Goal: Task Accomplishment & Management: Manage account settings

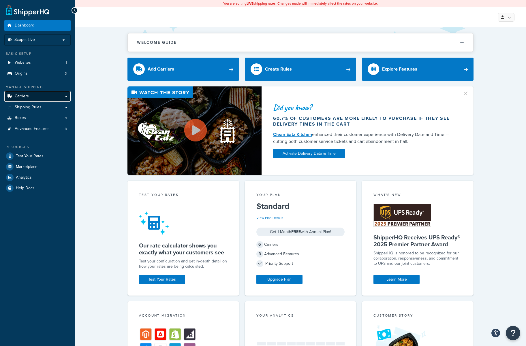
click at [35, 96] on link "Carriers" at bounding box center [37, 96] width 66 height 11
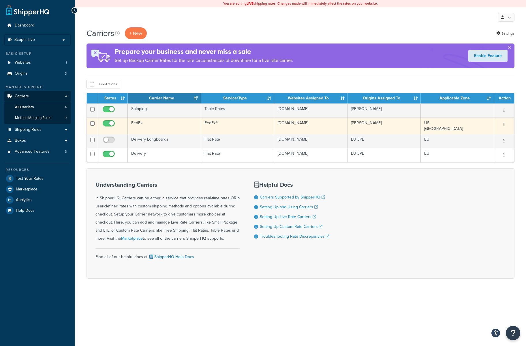
click at [505, 126] on button "button" at bounding box center [504, 124] width 8 height 9
click at [485, 134] on link "Edit" at bounding box center [481, 137] width 46 height 12
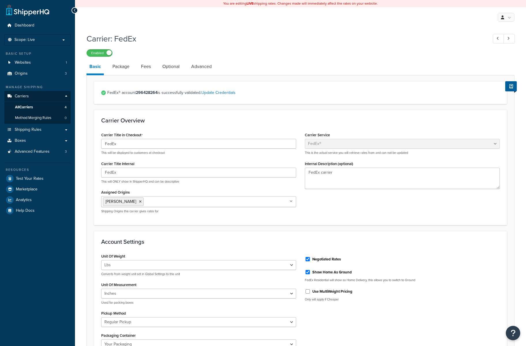
select select "fedEx"
select select "REGULAR_PICKUP"
select select "YOUR_PACKAGING"
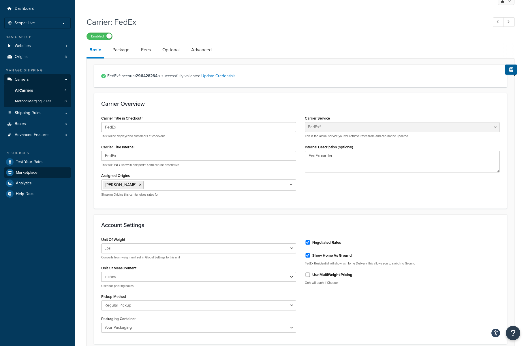
scroll to position [16, 0]
click at [30, 100] on span "Method Merging Rules" at bounding box center [33, 101] width 36 height 5
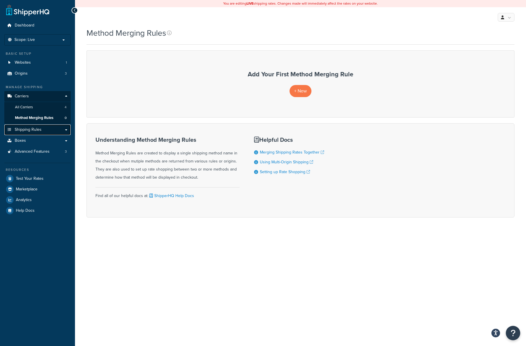
click at [31, 129] on span "Shipping Rules" at bounding box center [28, 130] width 27 height 5
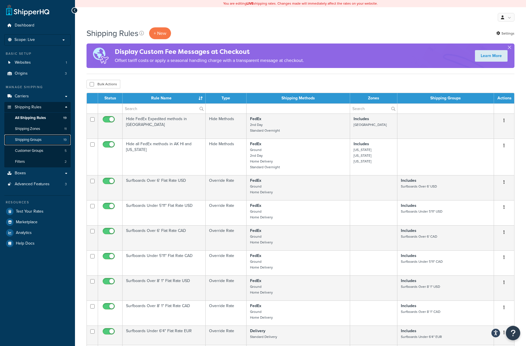
click at [32, 140] on span "Shipping Groups" at bounding box center [28, 140] width 27 height 5
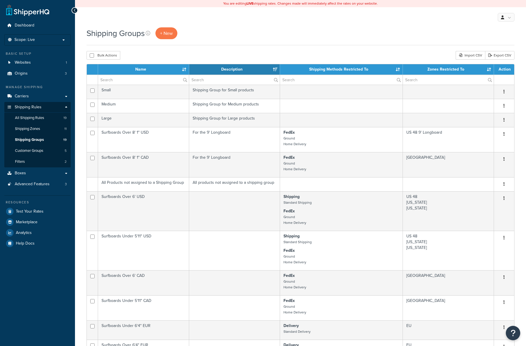
select select "15"
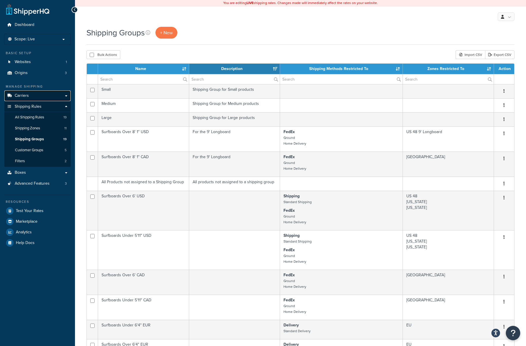
click at [27, 96] on span "Carriers" at bounding box center [22, 95] width 14 height 5
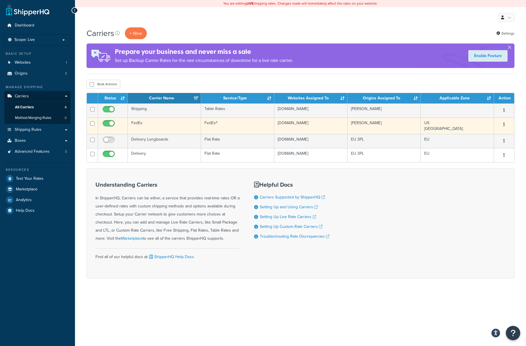
click at [314, 127] on td "lib-tech.com" at bounding box center [310, 126] width 73 height 16
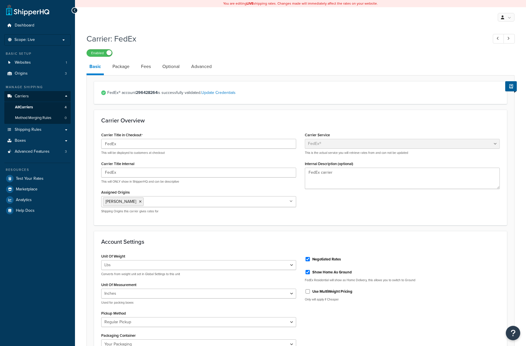
select select "fedEx"
select select "REGULAR_PICKUP"
select select "YOUR_PACKAGING"
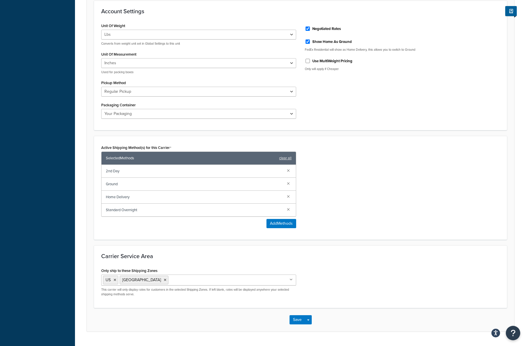
scroll to position [230, 0]
click at [126, 198] on span "Home Delivery" at bounding box center [194, 198] width 177 height 8
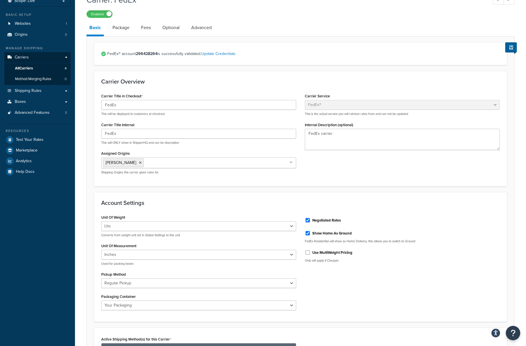
scroll to position [0, 0]
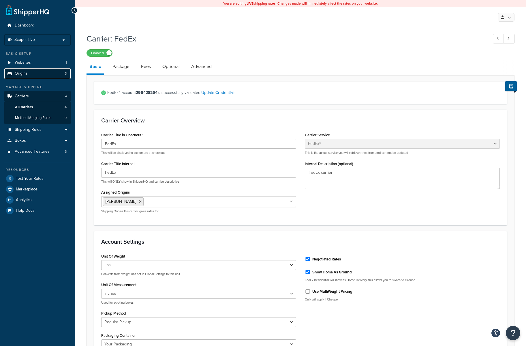
click at [50, 73] on link "Origins 3" at bounding box center [37, 73] width 66 height 11
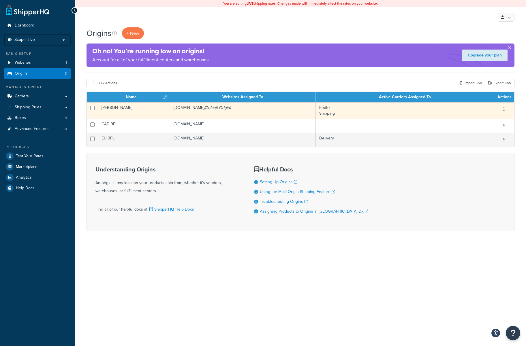
click at [431, 113] on td "FedEx Shipping" at bounding box center [405, 110] width 178 height 16
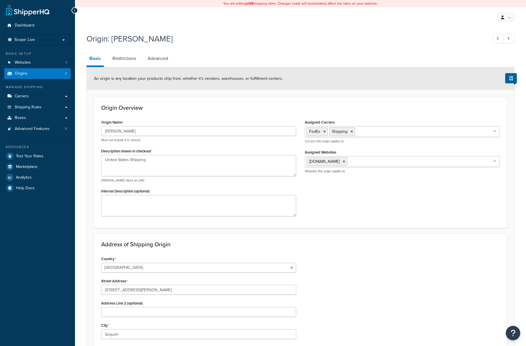
select select "47"
click at [41, 98] on link "Carriers" at bounding box center [37, 96] width 66 height 11
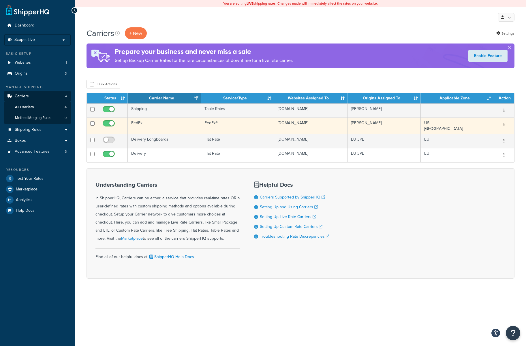
click at [236, 127] on td "FedEx®" at bounding box center [237, 126] width 73 height 16
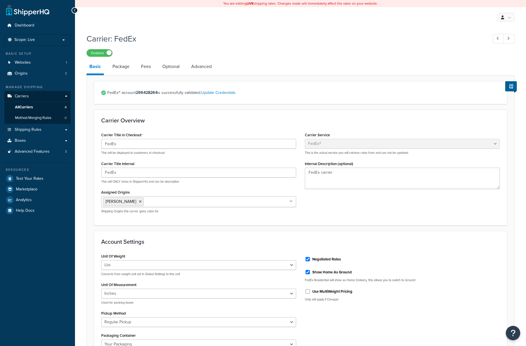
select select "fedEx"
select select "REGULAR_PICKUP"
select select "YOUR_PACKAGING"
click at [21, 129] on span "Shipping Rules" at bounding box center [28, 130] width 27 height 5
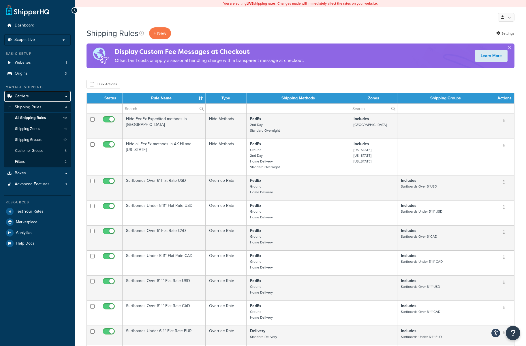
click at [23, 97] on span "Carriers" at bounding box center [22, 96] width 14 height 5
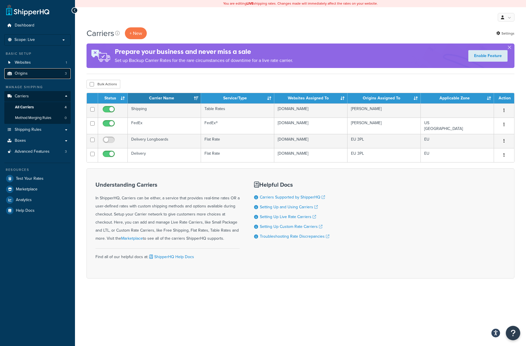
click at [50, 73] on link "Origins 3" at bounding box center [37, 73] width 66 height 11
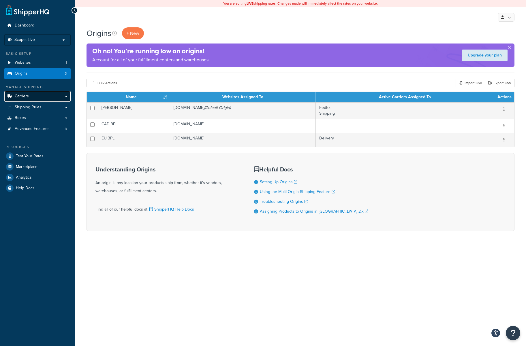
click at [41, 96] on link "Carriers" at bounding box center [37, 96] width 66 height 11
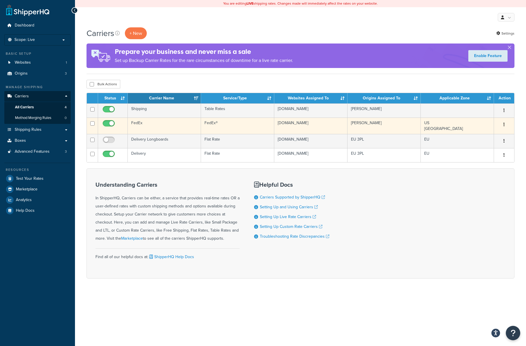
click at [506, 126] on button "button" at bounding box center [504, 124] width 8 height 9
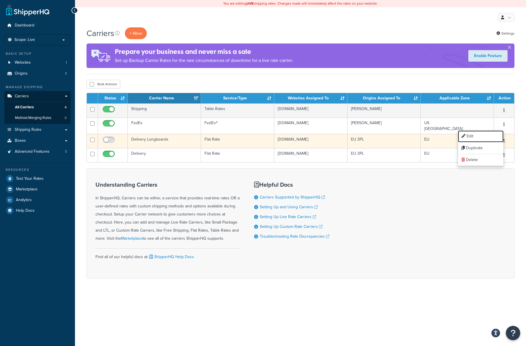
click at [486, 135] on link "Edit" at bounding box center [481, 137] width 46 height 12
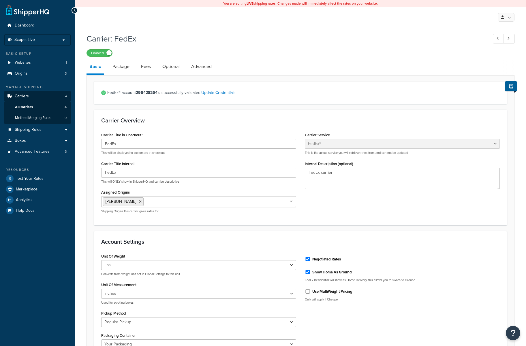
select select "fedEx"
select select "REGULAR_PICKUP"
select select "YOUR_PACKAGING"
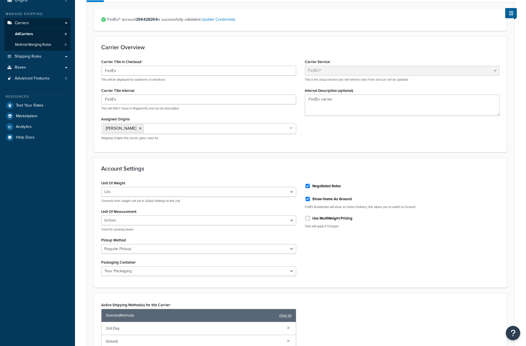
scroll to position [246, 0]
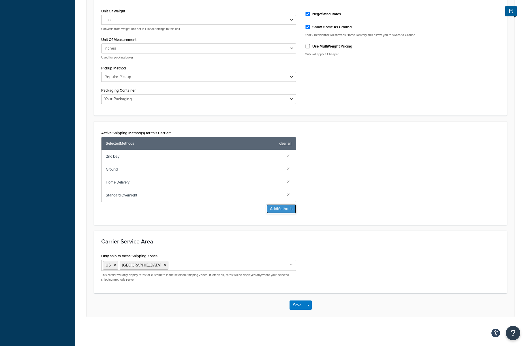
click at [279, 210] on button "Add Methods" at bounding box center [282, 209] width 30 height 9
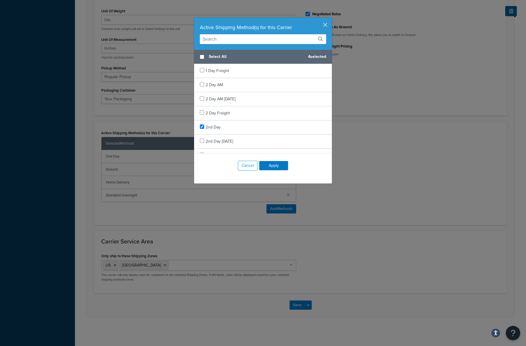
click at [331, 19] on button "button" at bounding box center [331, 18] width 1 height 1
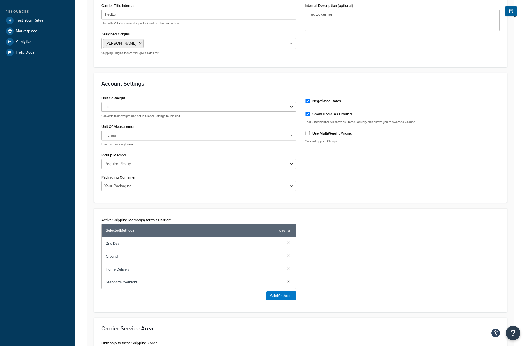
scroll to position [0, 0]
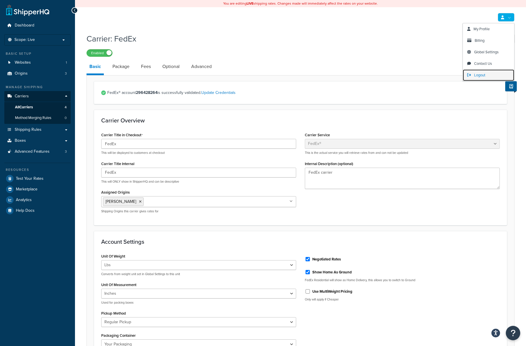
click at [481, 73] on span "Logout" at bounding box center [479, 74] width 11 height 5
